Goal: Find specific page/section

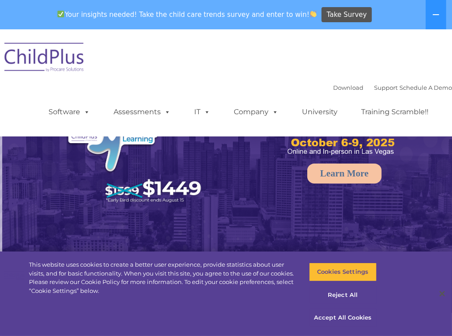
select select "MEDIUM"
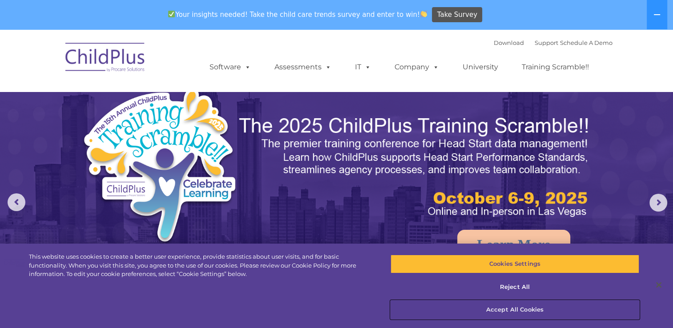
click at [451, 310] on button "Accept All Cookies" at bounding box center [515, 310] width 249 height 19
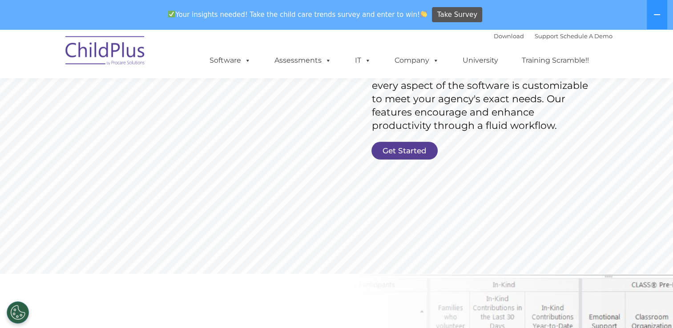
scroll to position [183, 0]
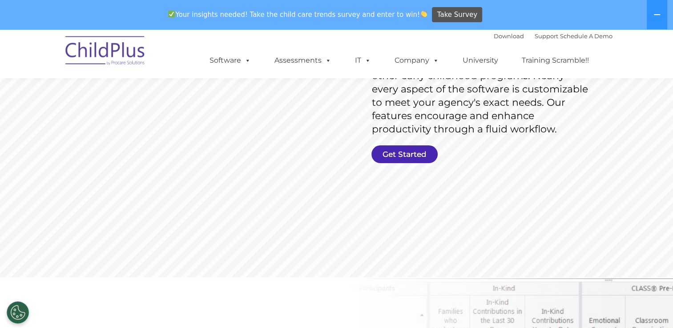
click at [411, 158] on link "Get Started" at bounding box center [404, 154] width 66 height 18
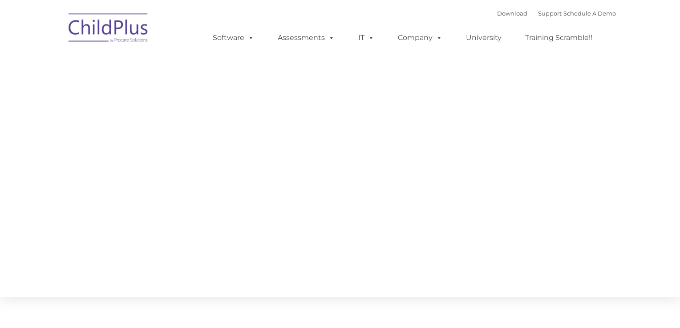
type input ""
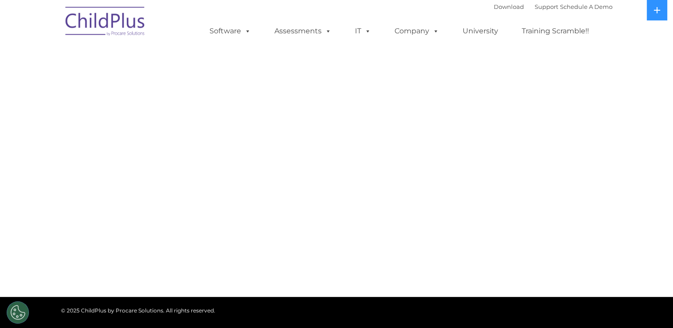
select select "MEDIUM"
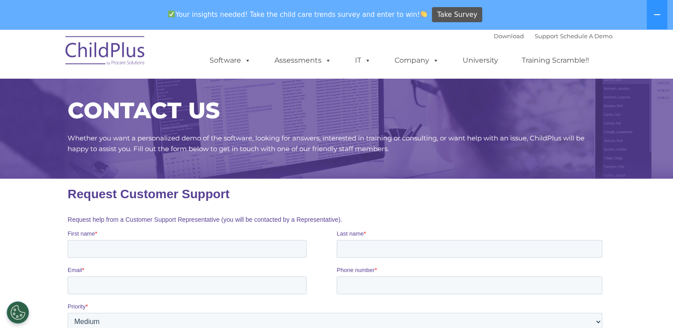
scroll to position [5, 0]
